Goal: Task Accomplishment & Management: Complete application form

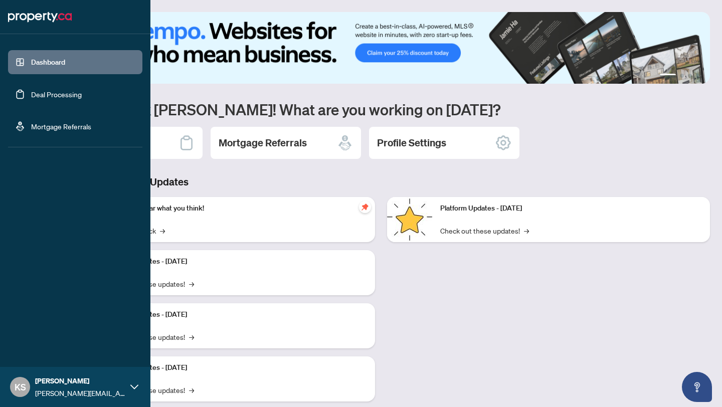
click at [31, 92] on link "Deal Processing" at bounding box center [56, 94] width 51 height 9
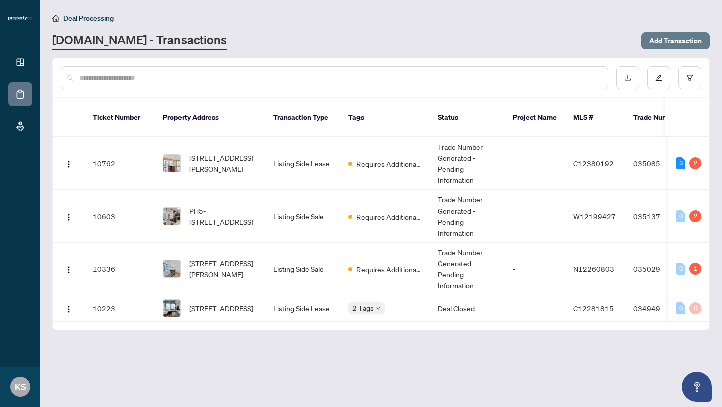
click at [669, 41] on span "Add Transaction" at bounding box center [675, 41] width 53 height 16
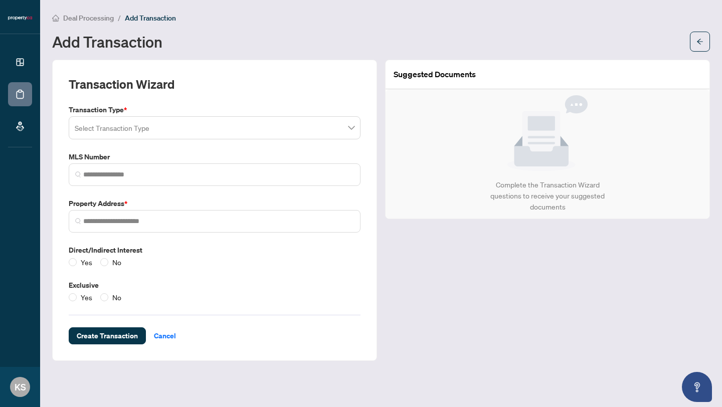
click at [216, 116] on div "Select Transaction Type" at bounding box center [215, 127] width 292 height 23
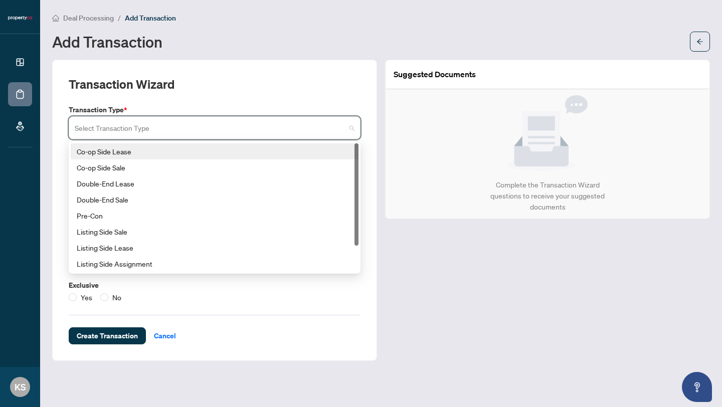
click at [207, 148] on div "Co-op Side Lease" at bounding box center [215, 151] width 276 height 11
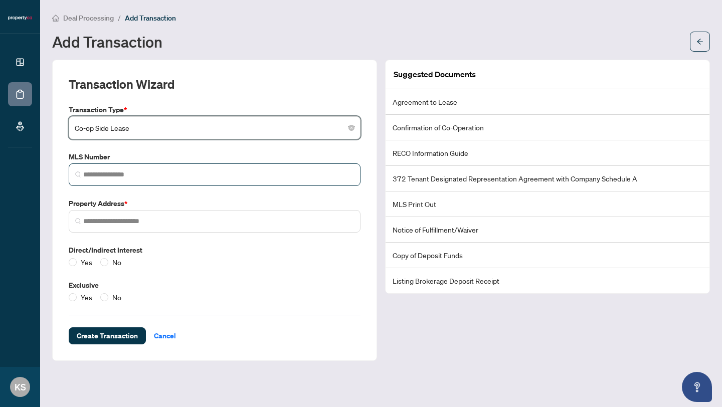
click at [234, 163] on span at bounding box center [215, 174] width 292 height 23
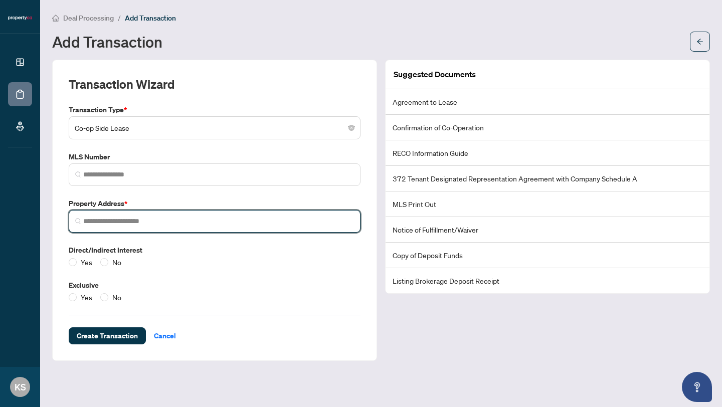
click at [98, 220] on input "search" at bounding box center [218, 221] width 271 height 11
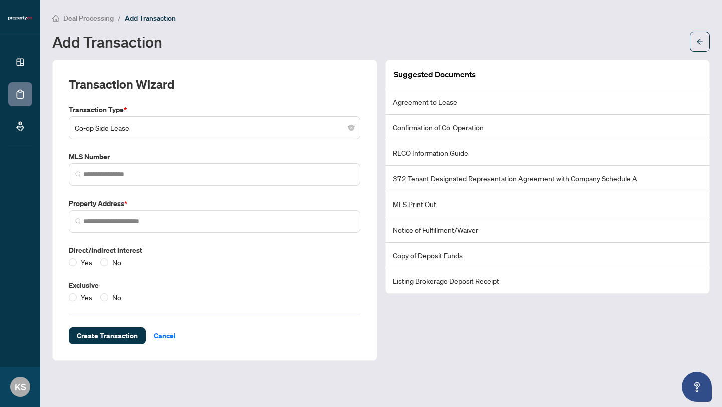
click at [436, 107] on li "Agreement to Lease" at bounding box center [548, 102] width 324 height 26
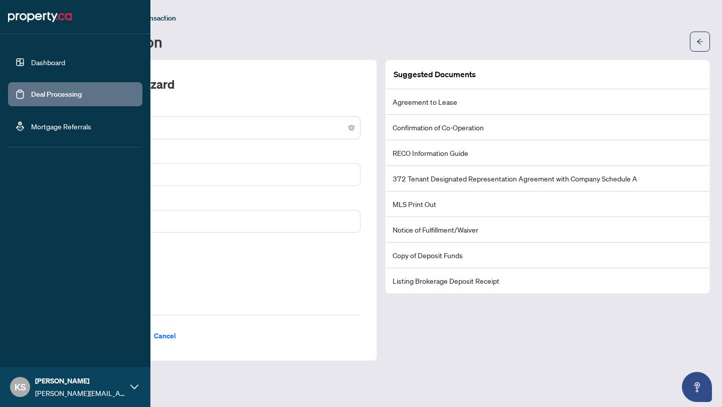
click at [31, 67] on link "Dashboard" at bounding box center [48, 62] width 34 height 9
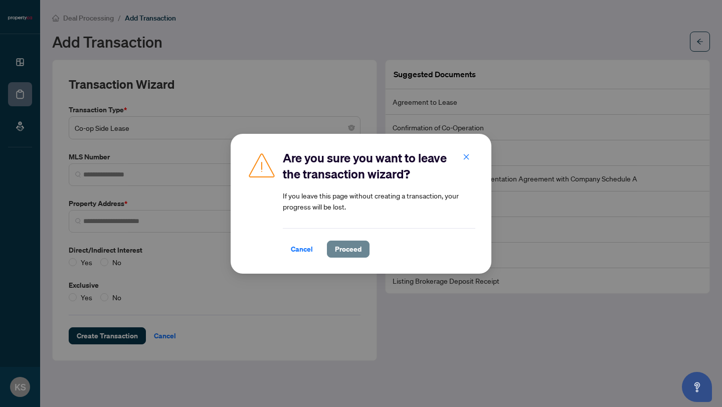
click at [357, 248] on span "Proceed" at bounding box center [348, 249] width 27 height 16
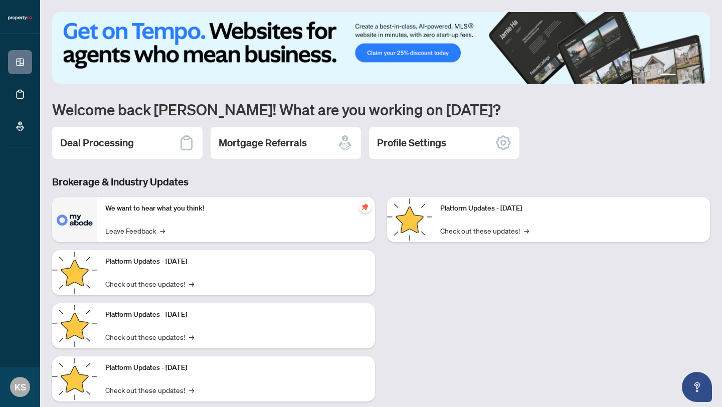
scroll to position [22, 0]
